Goal: Information Seeking & Learning: Find specific fact

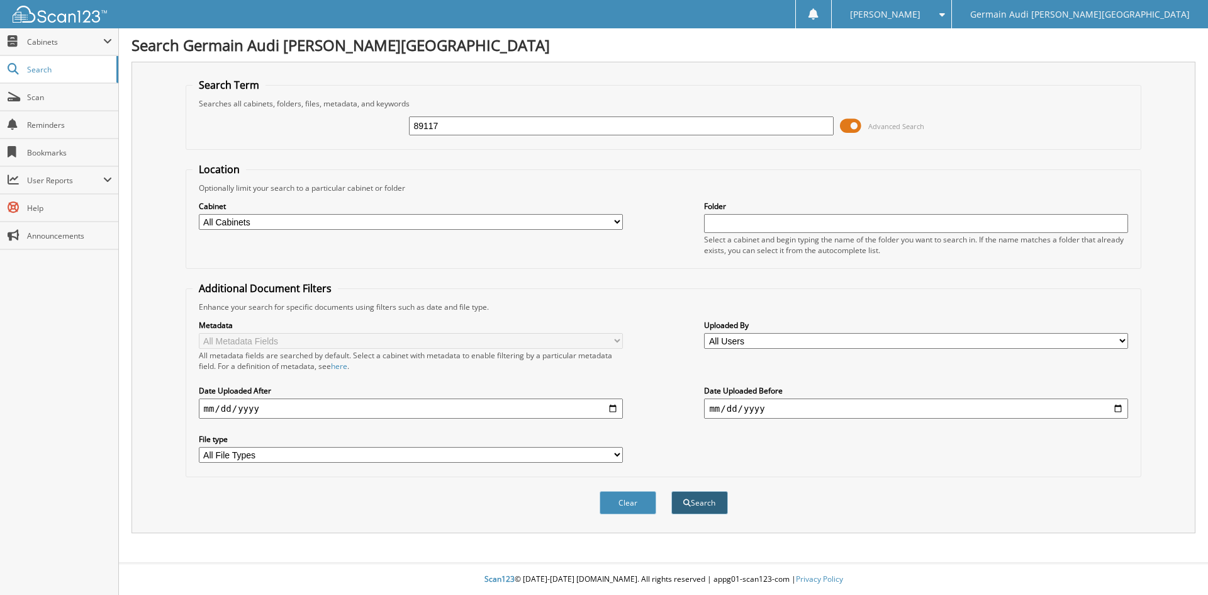
type input "89117"
click at [685, 498] on button "Search" at bounding box center [700, 502] width 57 height 23
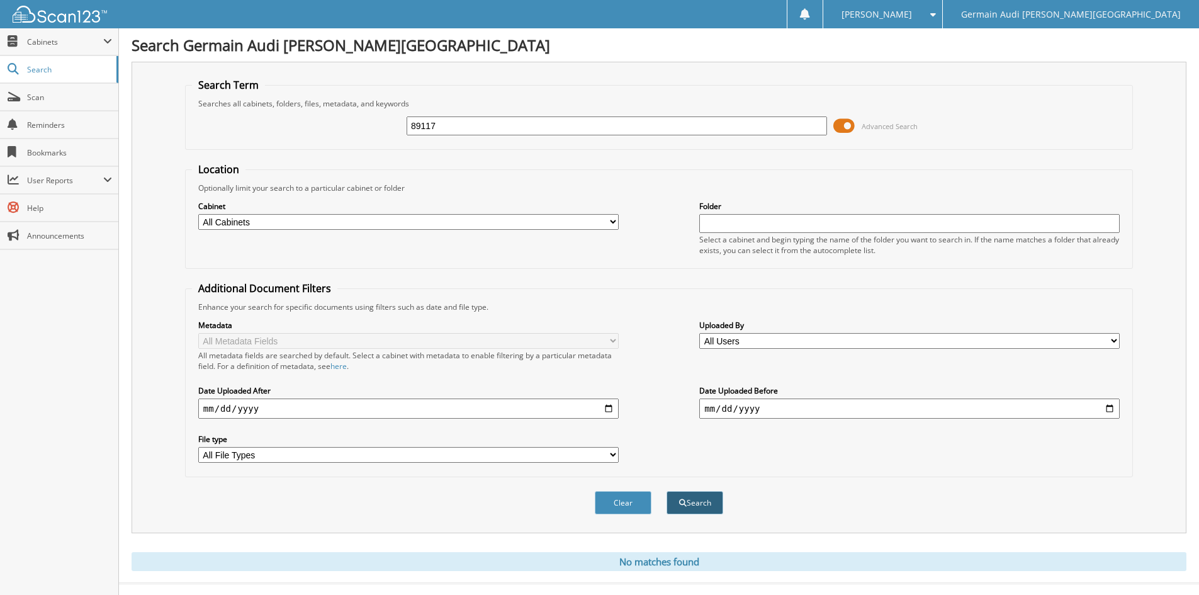
click at [700, 505] on button "Search" at bounding box center [694, 502] width 57 height 23
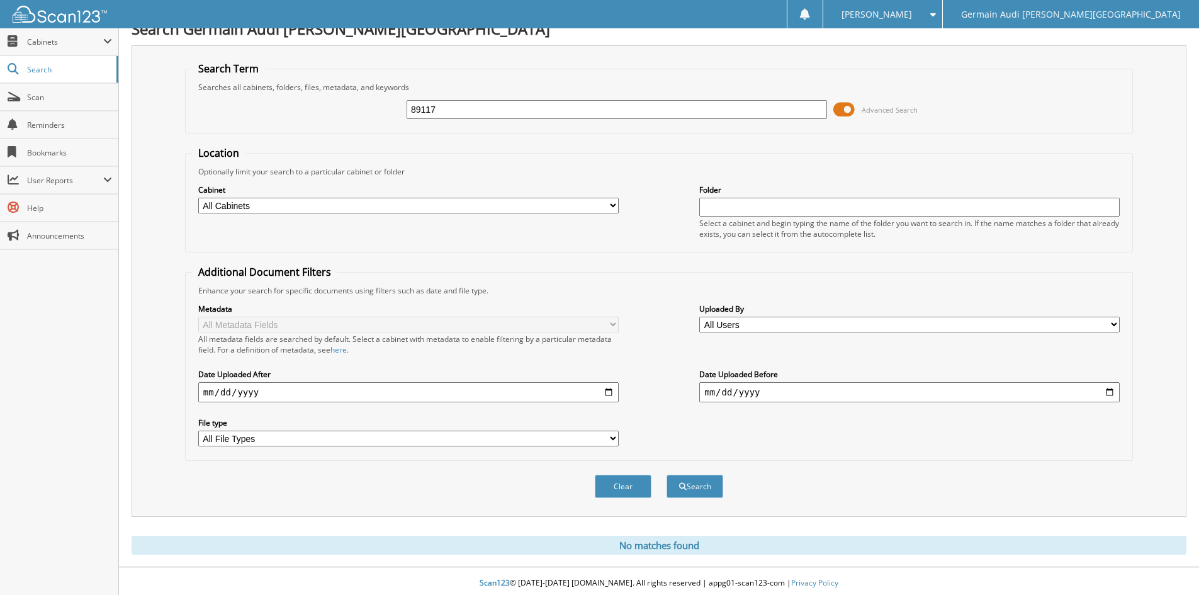
scroll to position [21, 0]
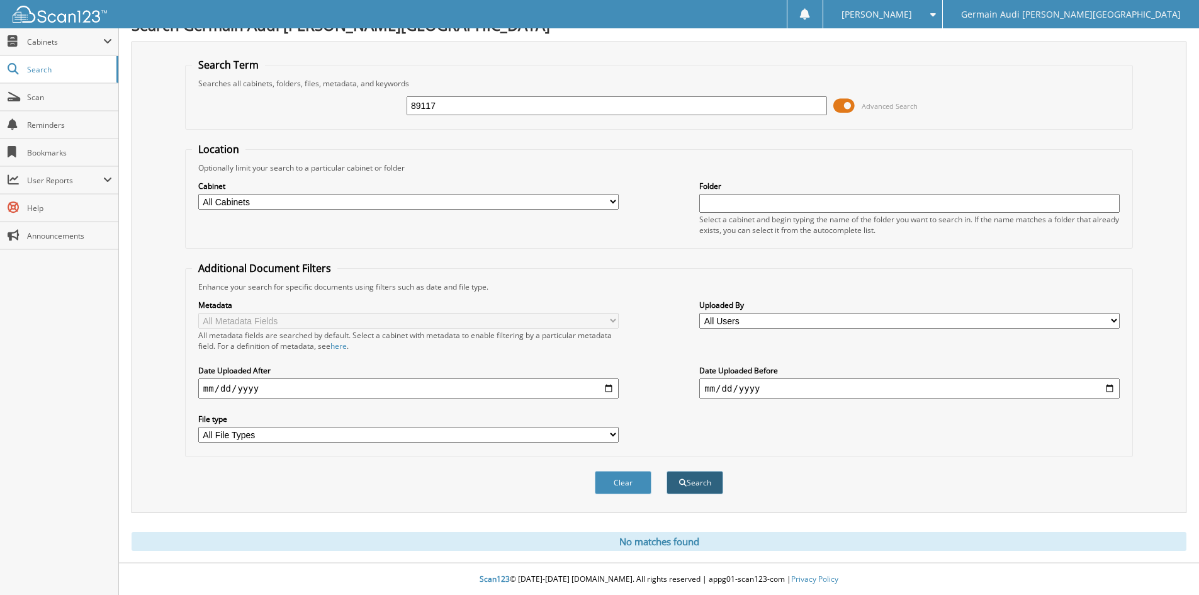
click at [699, 479] on button "Search" at bounding box center [694, 482] width 57 height 23
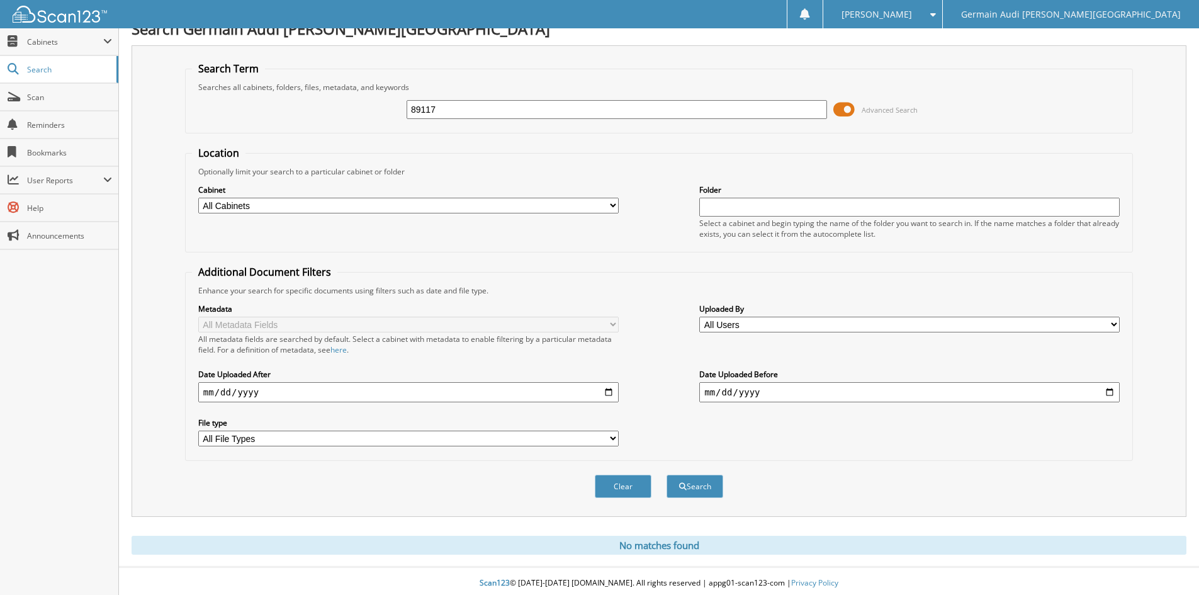
scroll to position [21, 0]
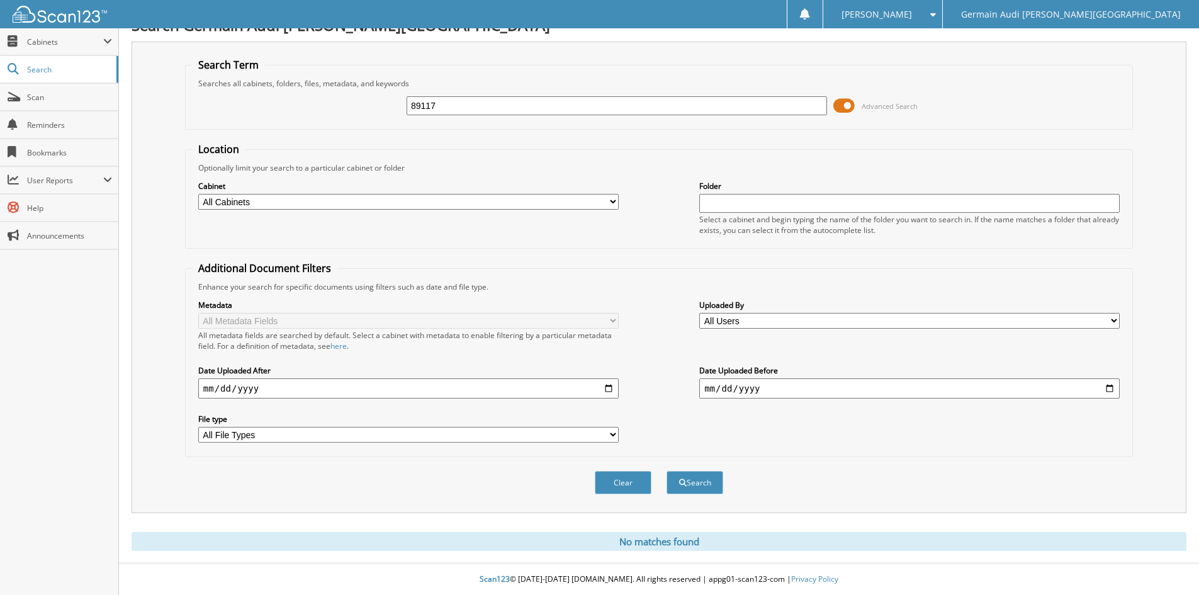
click at [444, 101] on input "89117" at bounding box center [617, 105] width 420 height 19
type input "8"
type input "88595"
click at [666, 471] on button "Search" at bounding box center [694, 482] width 57 height 23
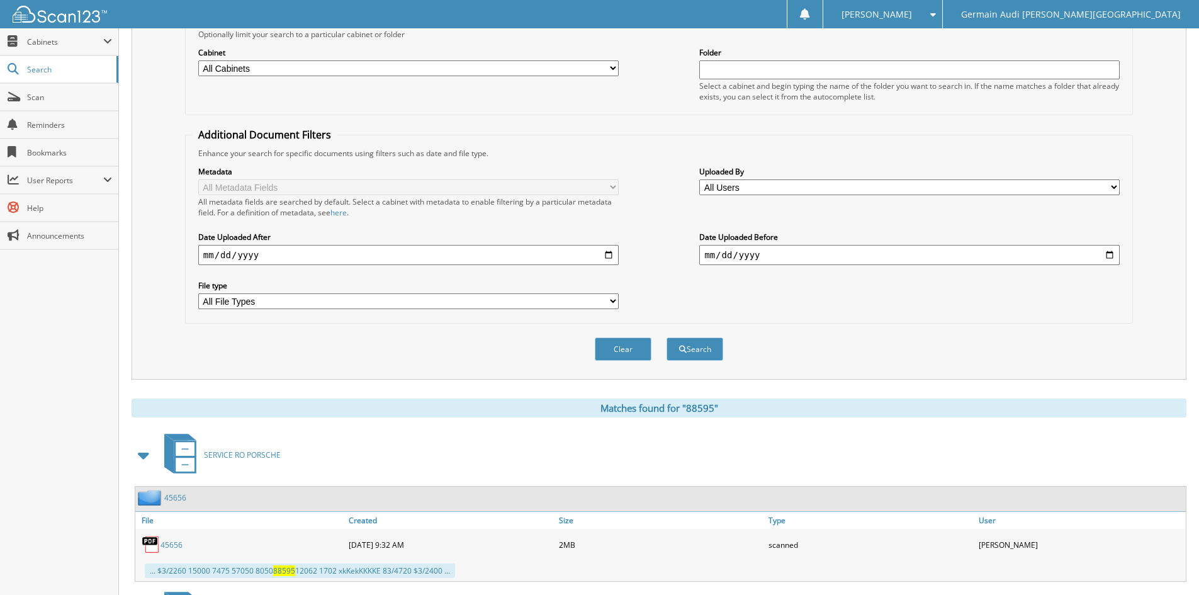
scroll to position [347, 0]
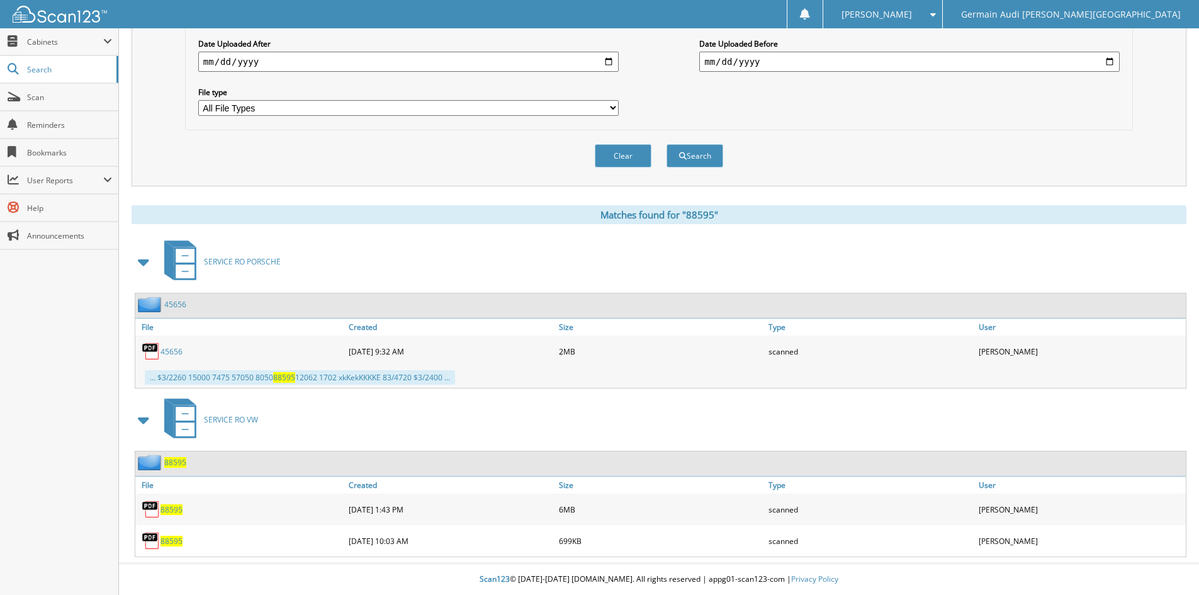
click at [166, 512] on span "88595" at bounding box center [171, 509] width 22 height 11
